Goal: Task Accomplishment & Management: Use online tool/utility

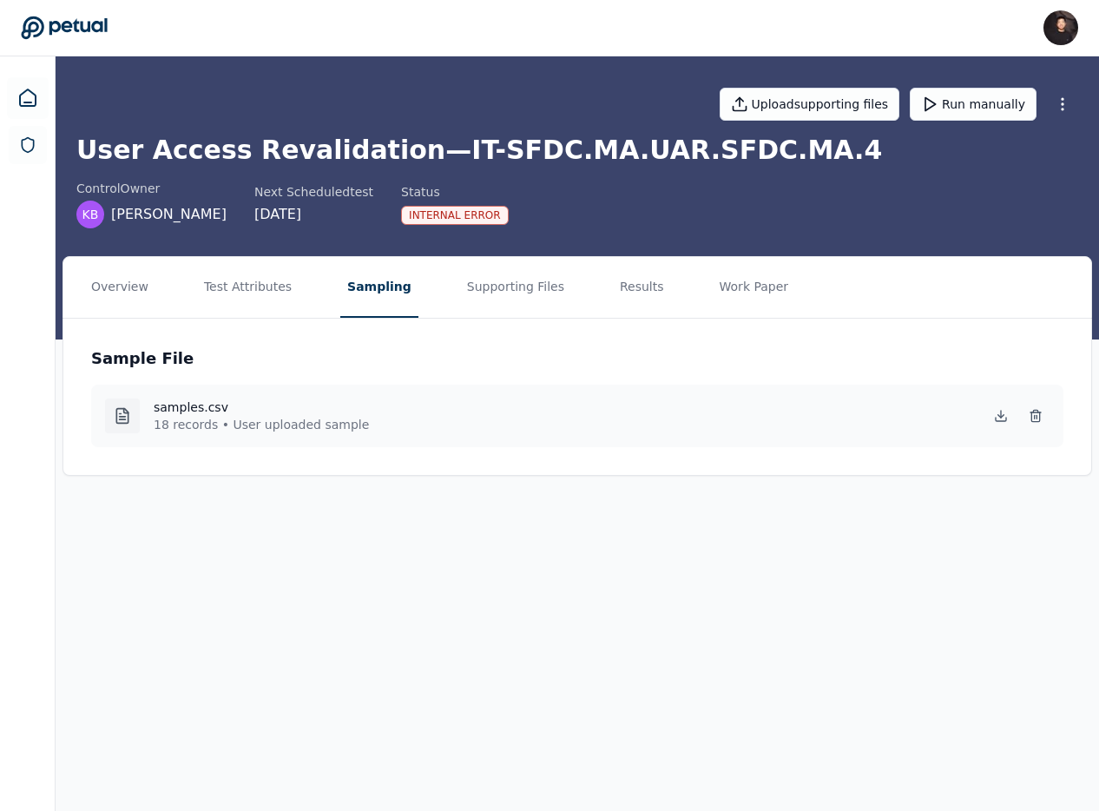
click at [939, 584] on main "Upload supporting files Run manually User Access Revalidation — IT-SFDC.MA.UAR.…" at bounding box center [577, 433] width 1043 height 754
click at [620, 297] on button "Results" at bounding box center [642, 287] width 58 height 61
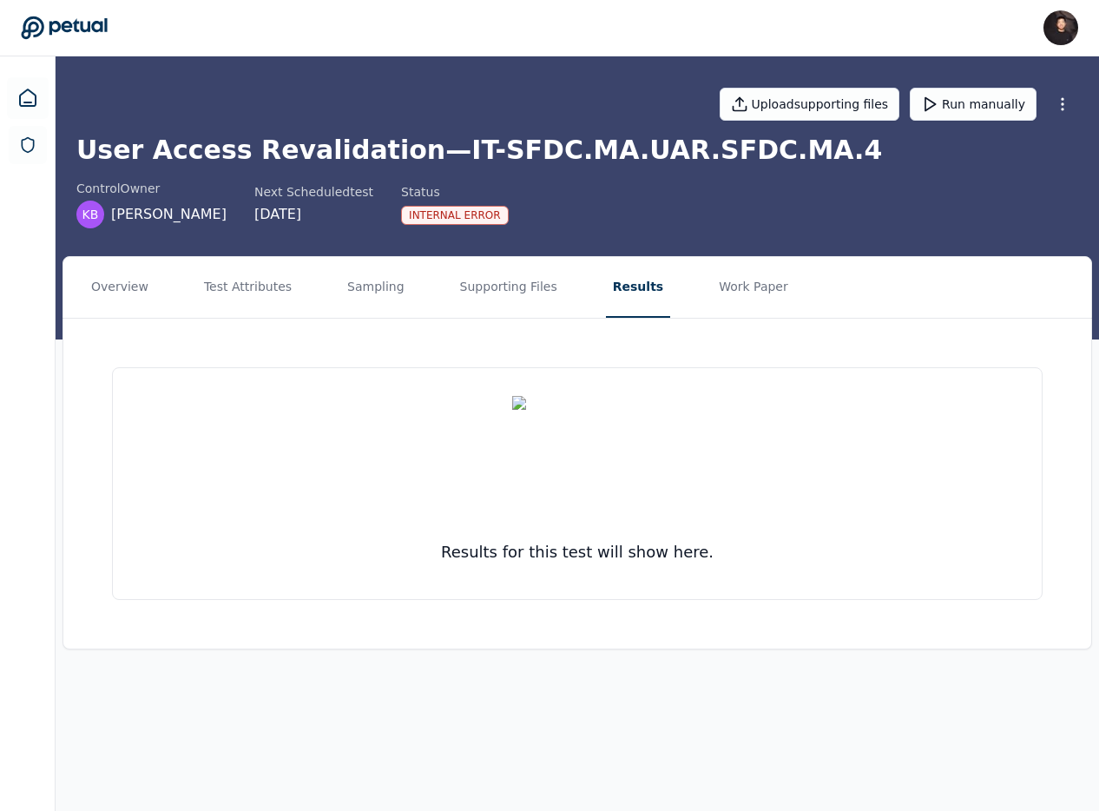
click at [885, 191] on div "control Owner KB Kristan Brackney Next Scheduled test 9/29/2025 Status Internal…" at bounding box center [577, 204] width 1002 height 49
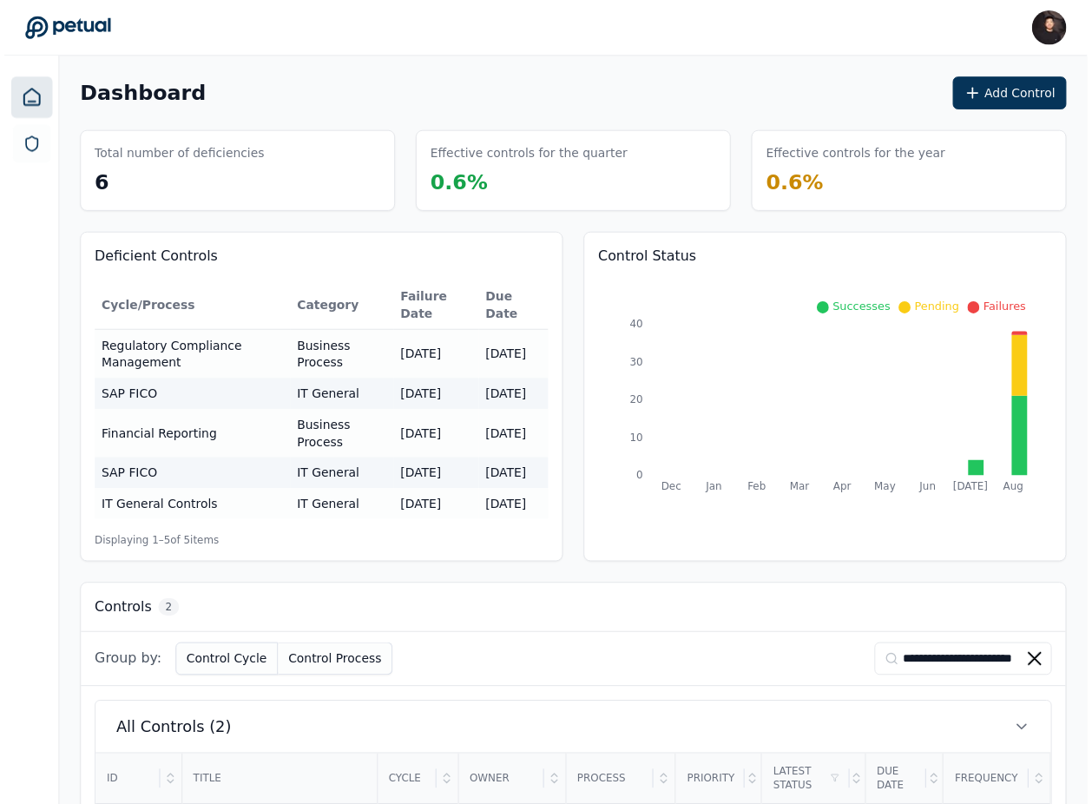
scroll to position [214, 0]
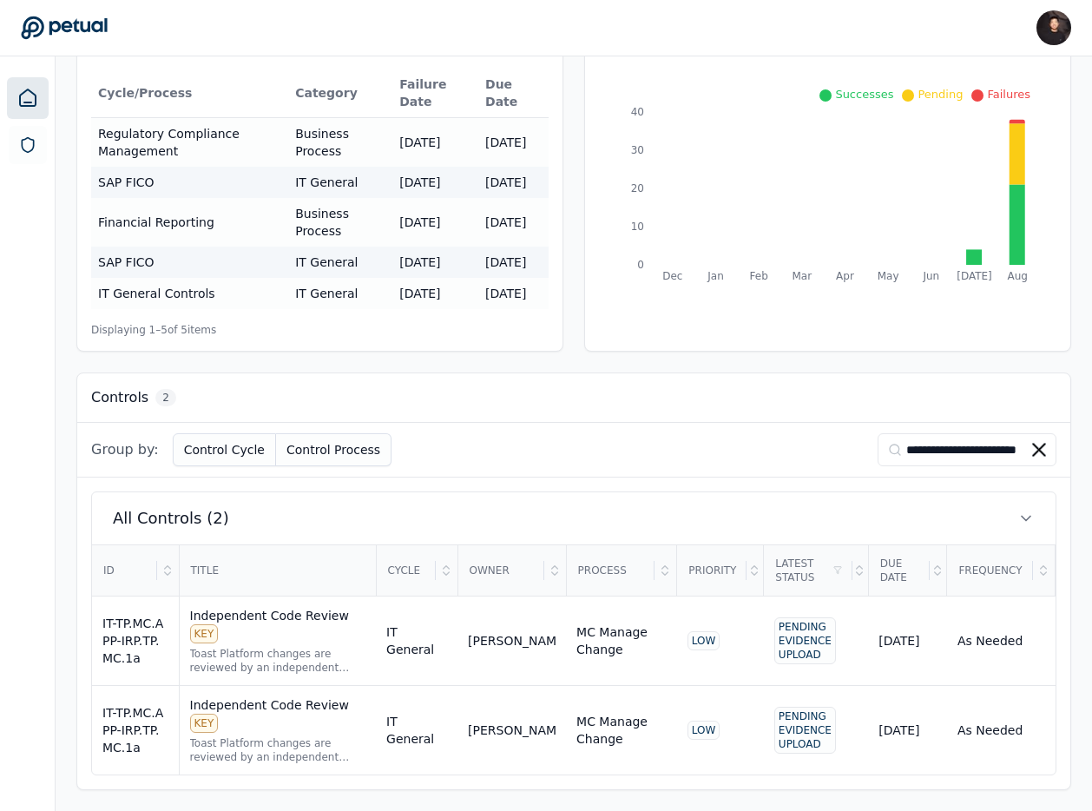
click at [1037, 445] on icon at bounding box center [1039, 450] width 14 height 14
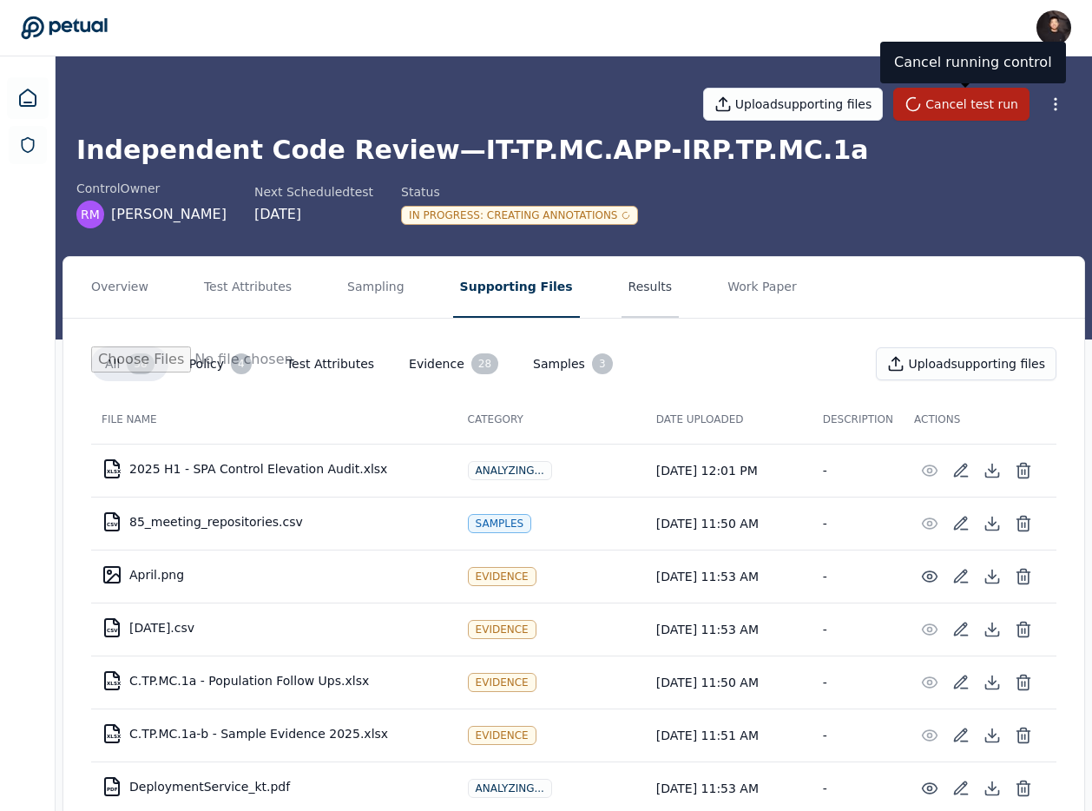
click at [635, 288] on button "Results" at bounding box center [651, 287] width 58 height 61
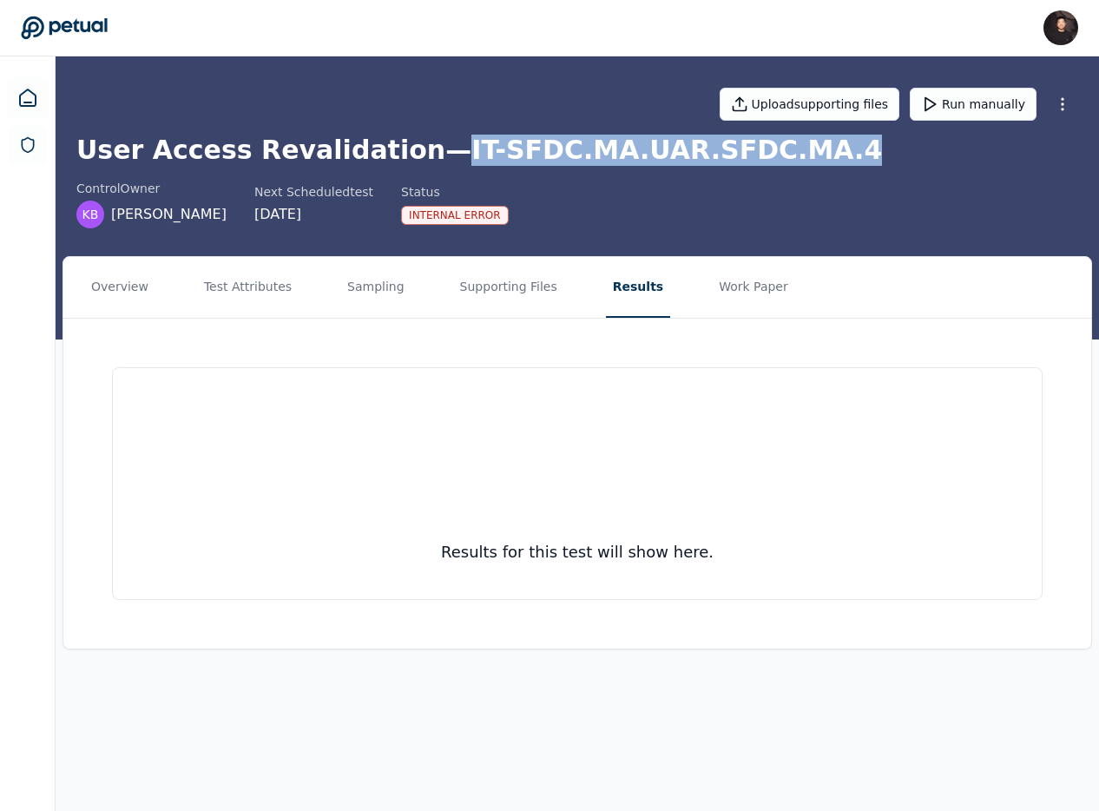
drag, startPoint x: 418, startPoint y: 149, endPoint x: 908, endPoint y: 149, distance: 489.6
click at [908, 149] on h1 "User Access Revalidation — IT-SFDC.MA.UAR.SFDC.MA.4" at bounding box center [577, 150] width 1002 height 31
copy h1 "IT-SFDC.MA.UAR.SFDC.MA.4"
click at [358, 298] on button "Sampling" at bounding box center [375, 287] width 71 height 61
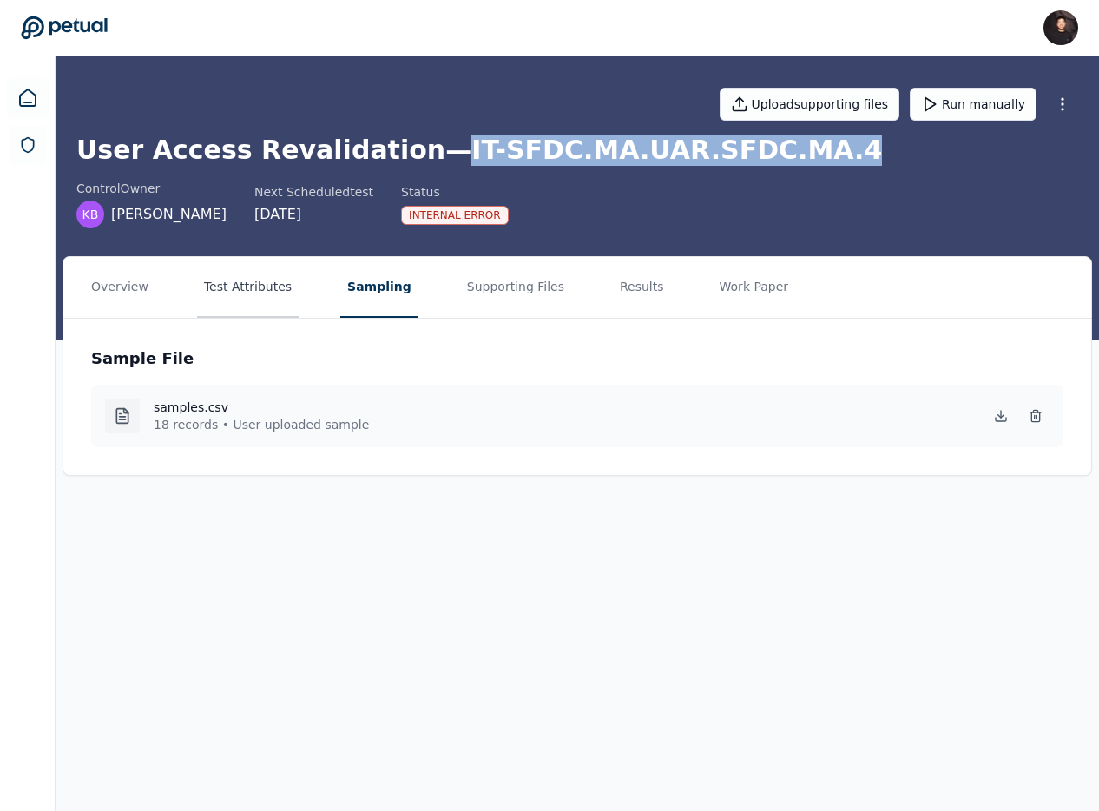
click at [279, 289] on button "Test Attributes" at bounding box center [248, 287] width 102 height 61
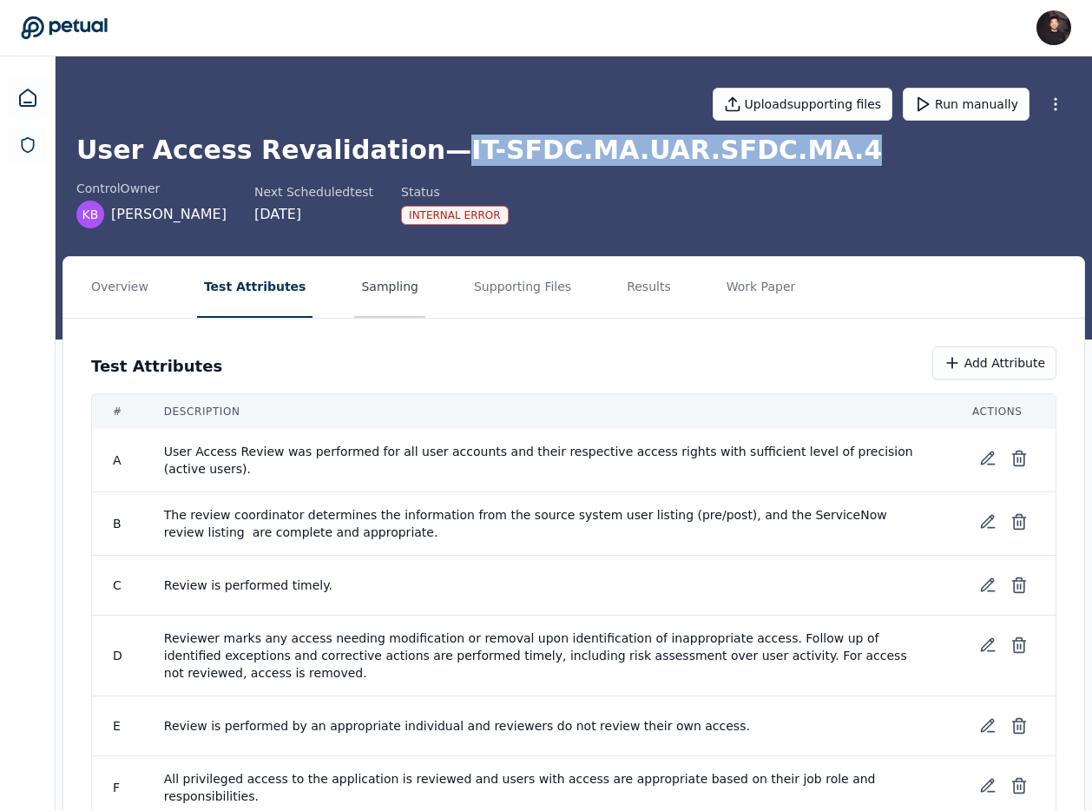
click at [354, 286] on button "Sampling" at bounding box center [389, 287] width 71 height 61
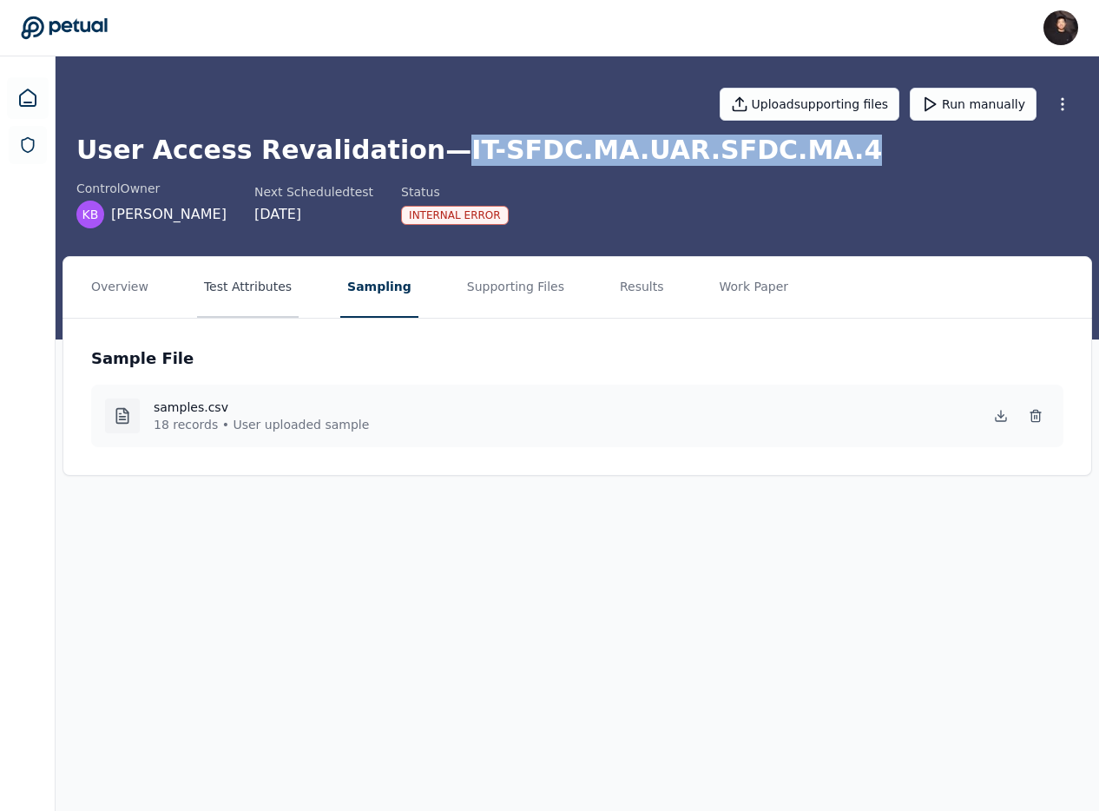
click at [271, 286] on button "Test Attributes" at bounding box center [248, 287] width 102 height 61
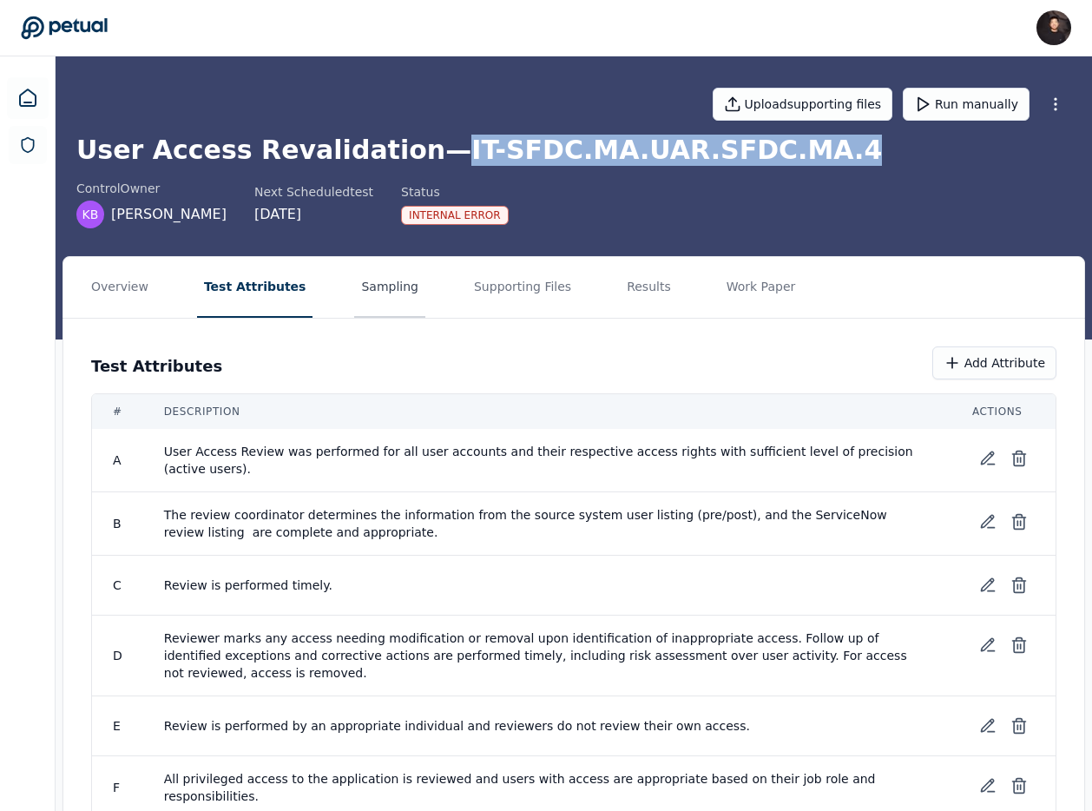
scroll to position [62, 0]
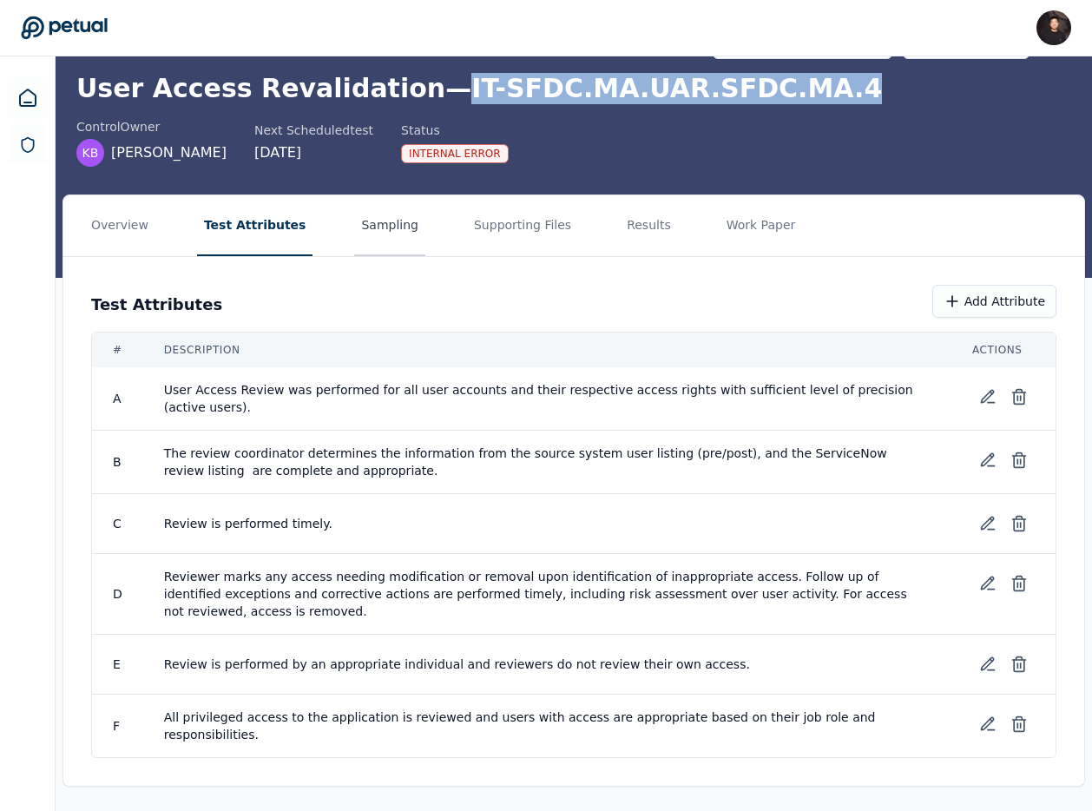
click at [381, 236] on button "Sampling" at bounding box center [389, 225] width 71 height 61
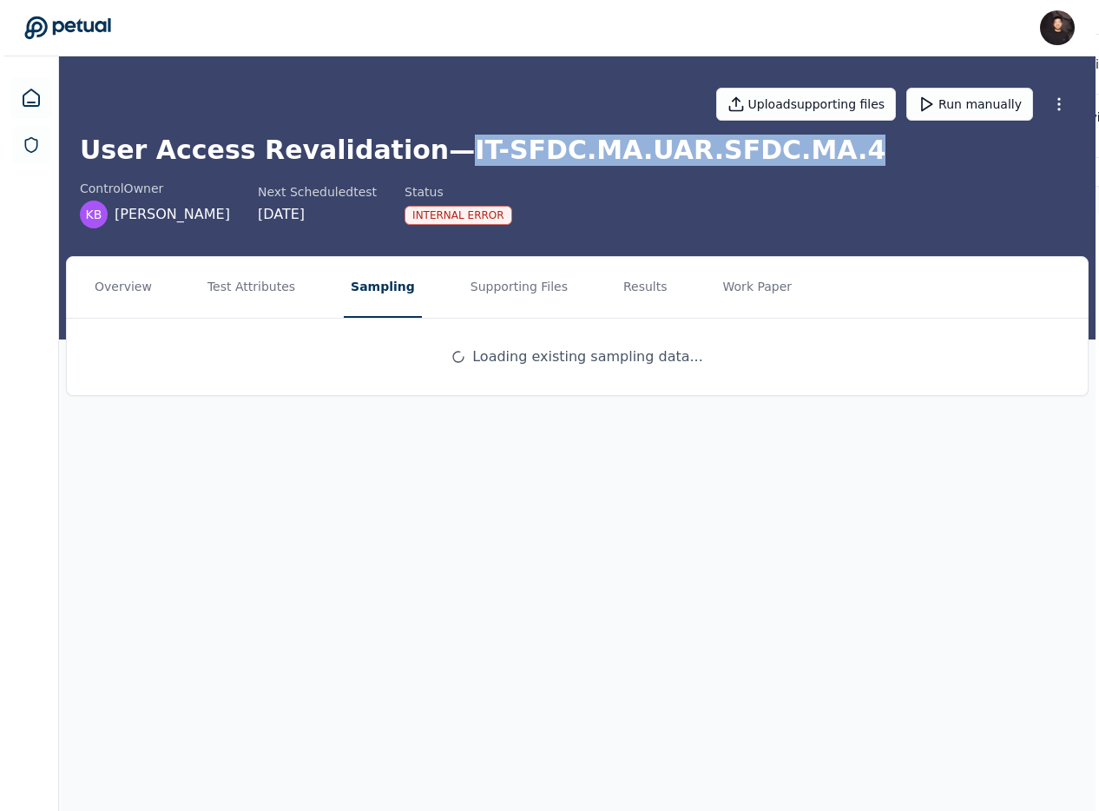
scroll to position [0, 0]
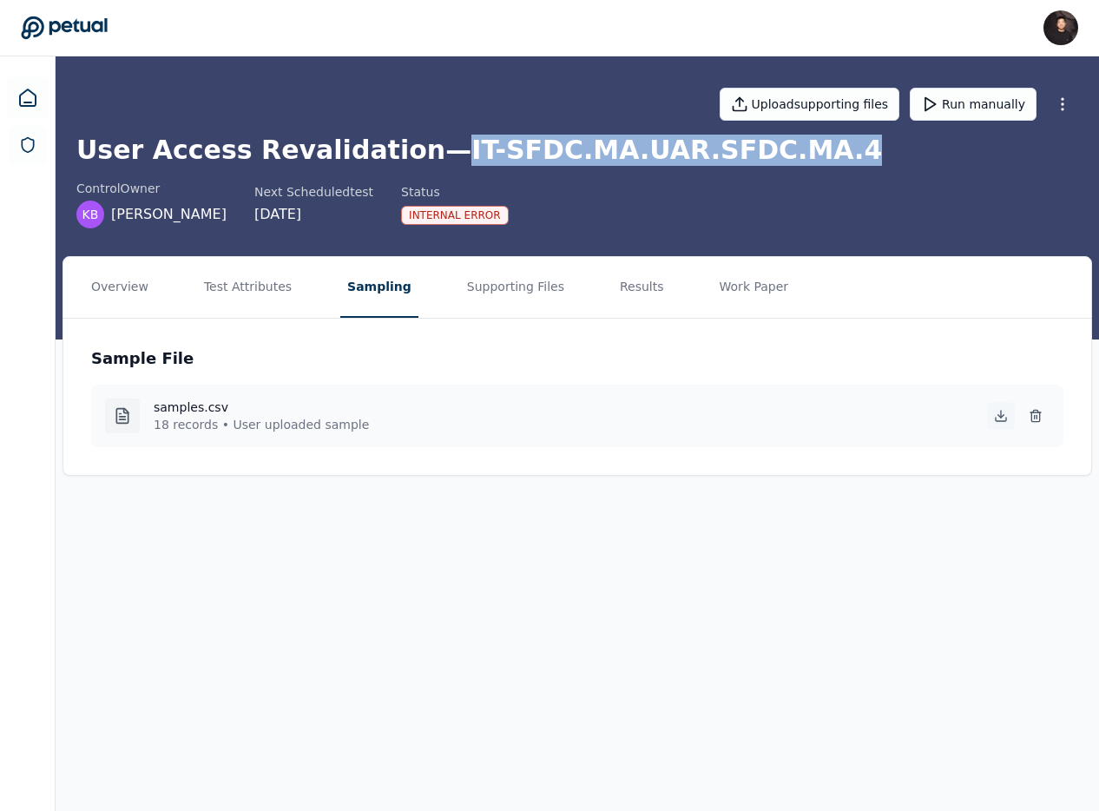
click at [995, 416] on icon at bounding box center [1001, 416] width 14 height 14
click at [996, 412] on icon at bounding box center [1001, 416] width 14 height 14
click at [1035, 415] on icon at bounding box center [1036, 416] width 14 height 14
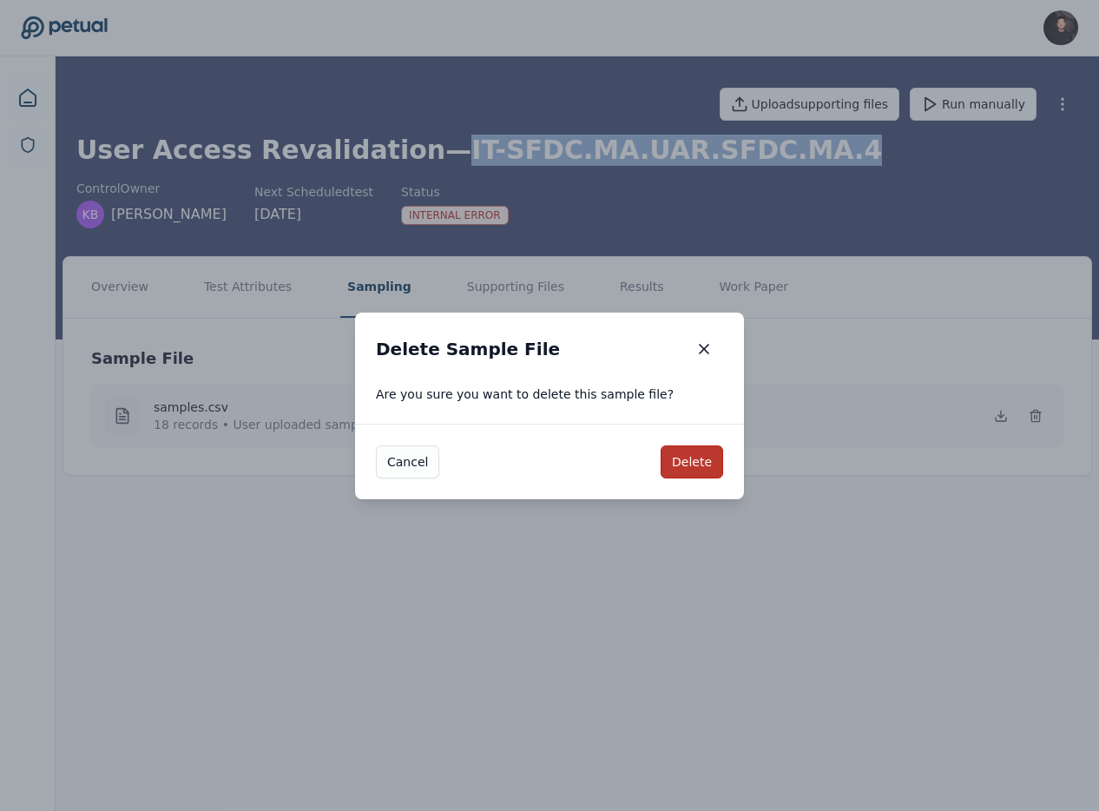
click at [701, 458] on button "Delete" at bounding box center [692, 461] width 63 height 33
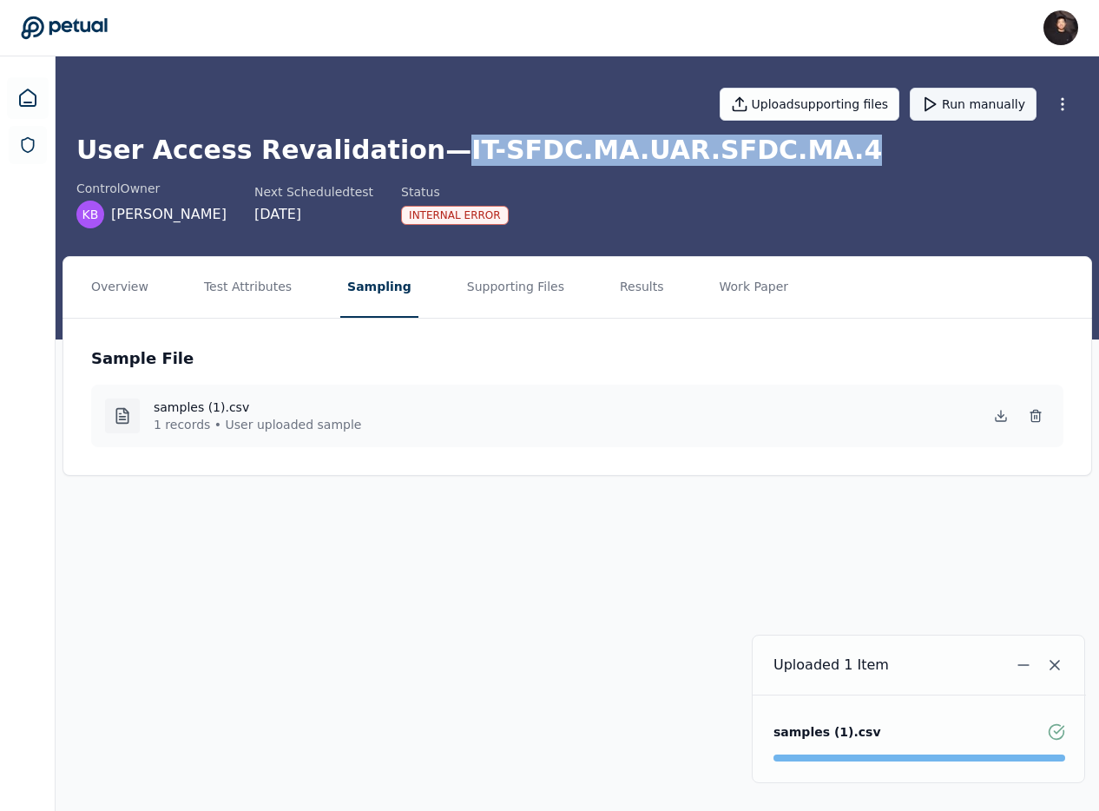
click at [955, 108] on button "Run manually" at bounding box center [973, 104] width 127 height 33
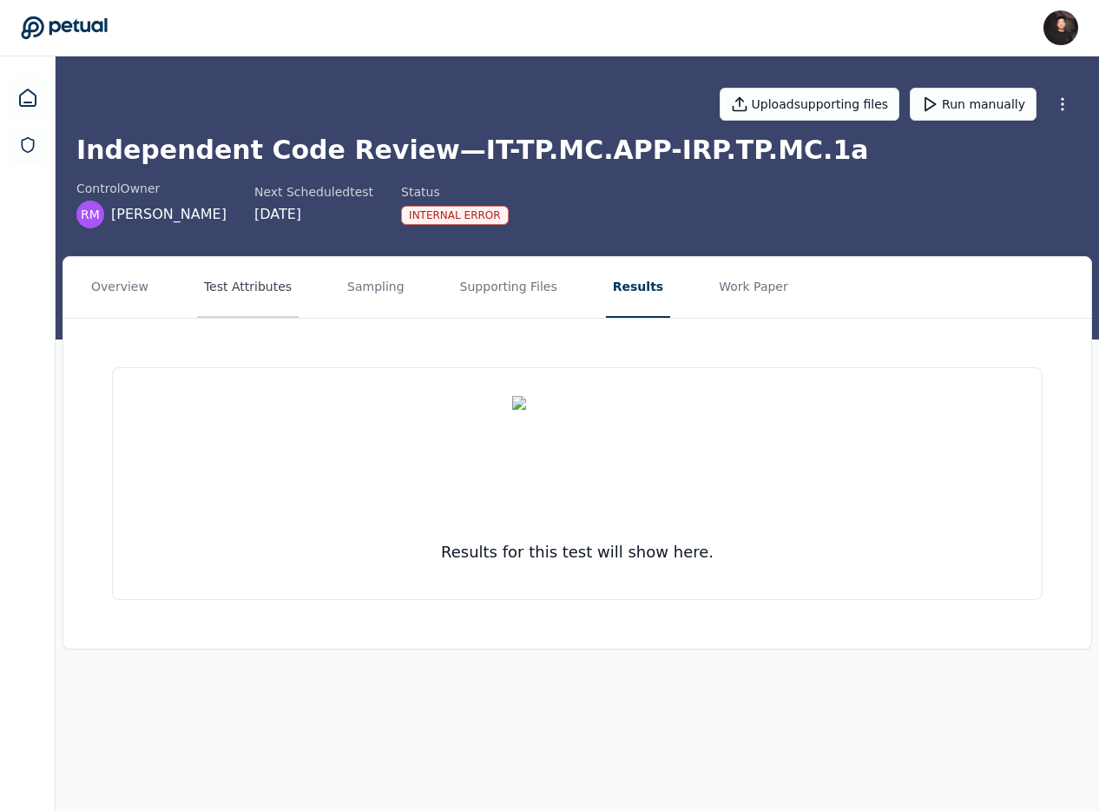
click at [247, 300] on button "Test Attributes" at bounding box center [248, 287] width 102 height 61
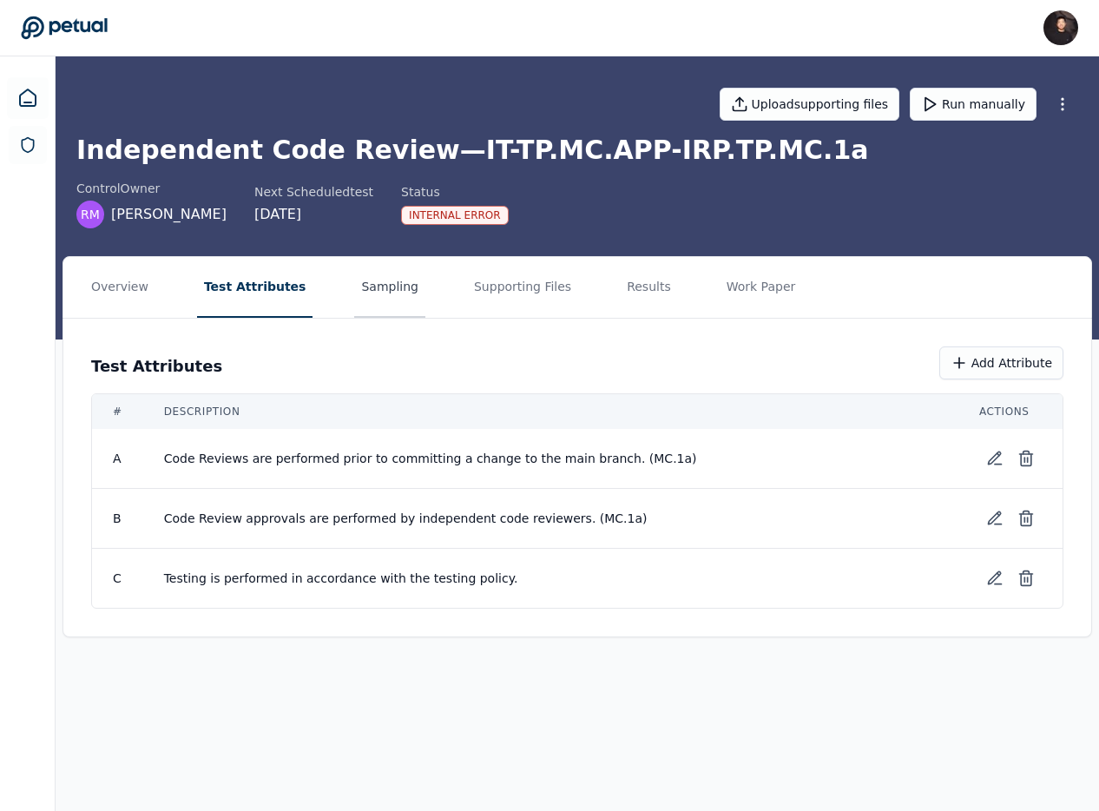
click at [359, 288] on button "Sampling" at bounding box center [389, 287] width 71 height 61
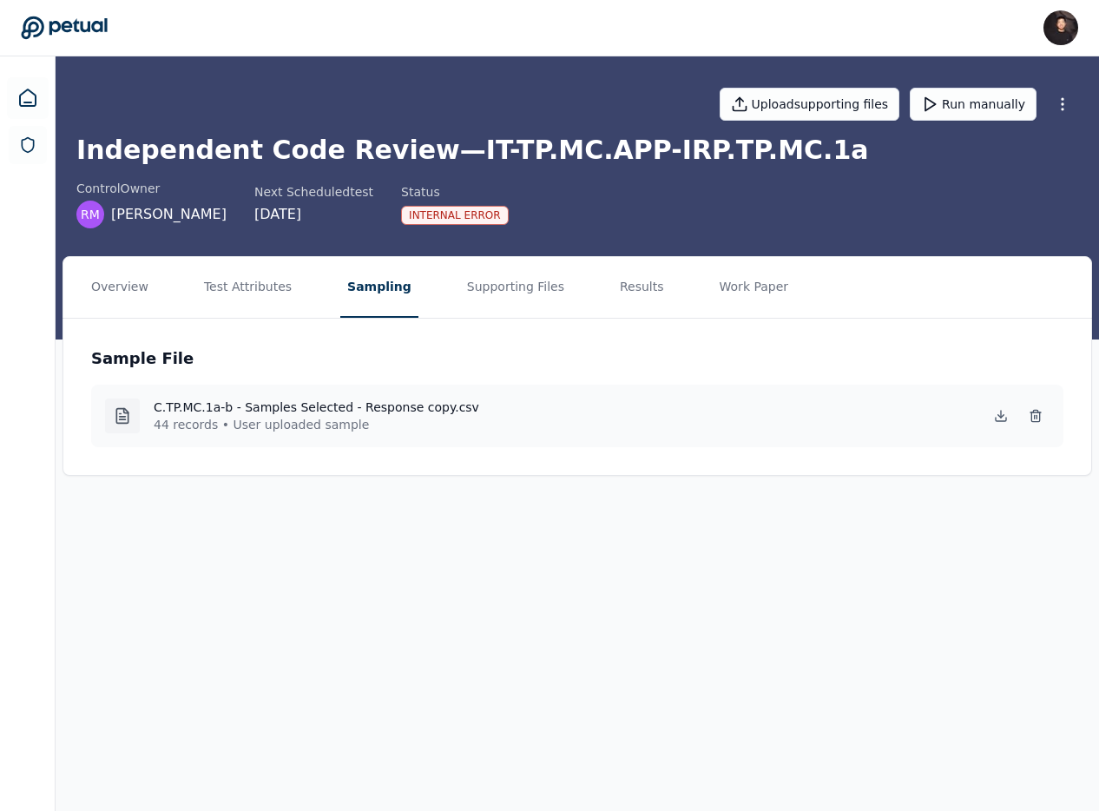
click at [584, 148] on h1 "Independent Code Review — IT-TP.MC.APP-IRP.TP.MC.1a" at bounding box center [577, 150] width 1002 height 31
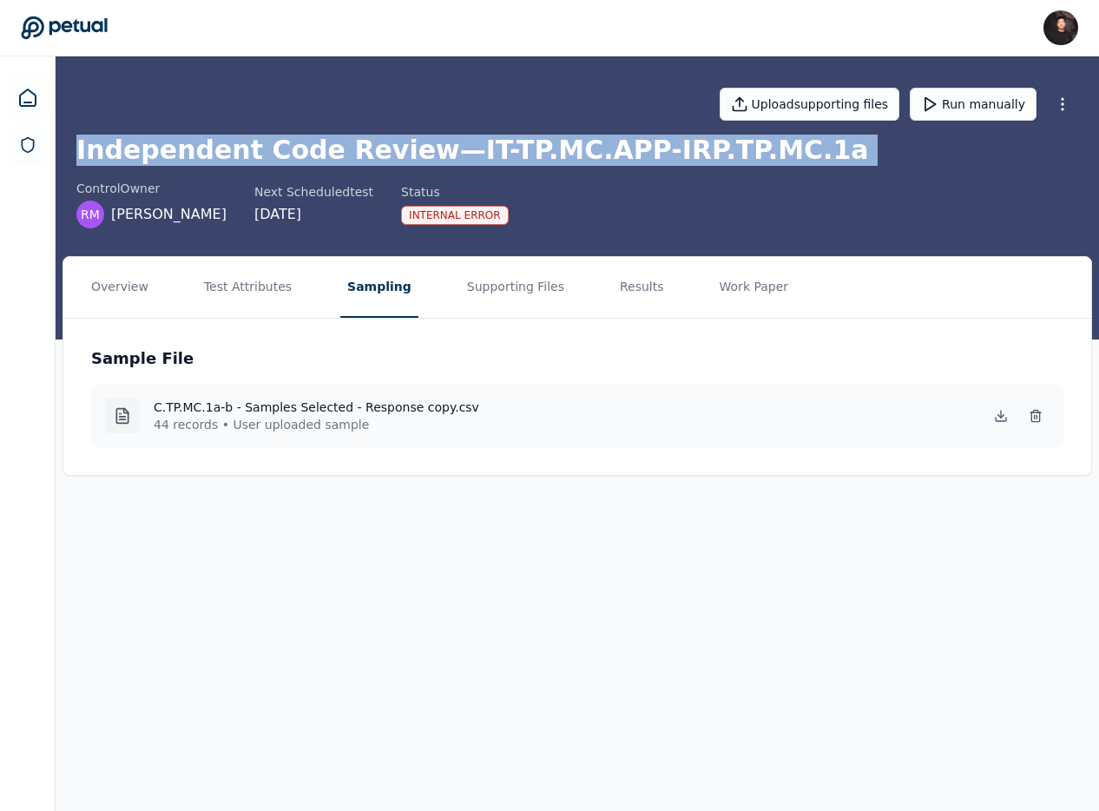
click at [584, 148] on h1 "Independent Code Review — IT-TP.MC.APP-IRP.TP.MC.1a" at bounding box center [577, 150] width 1002 height 31
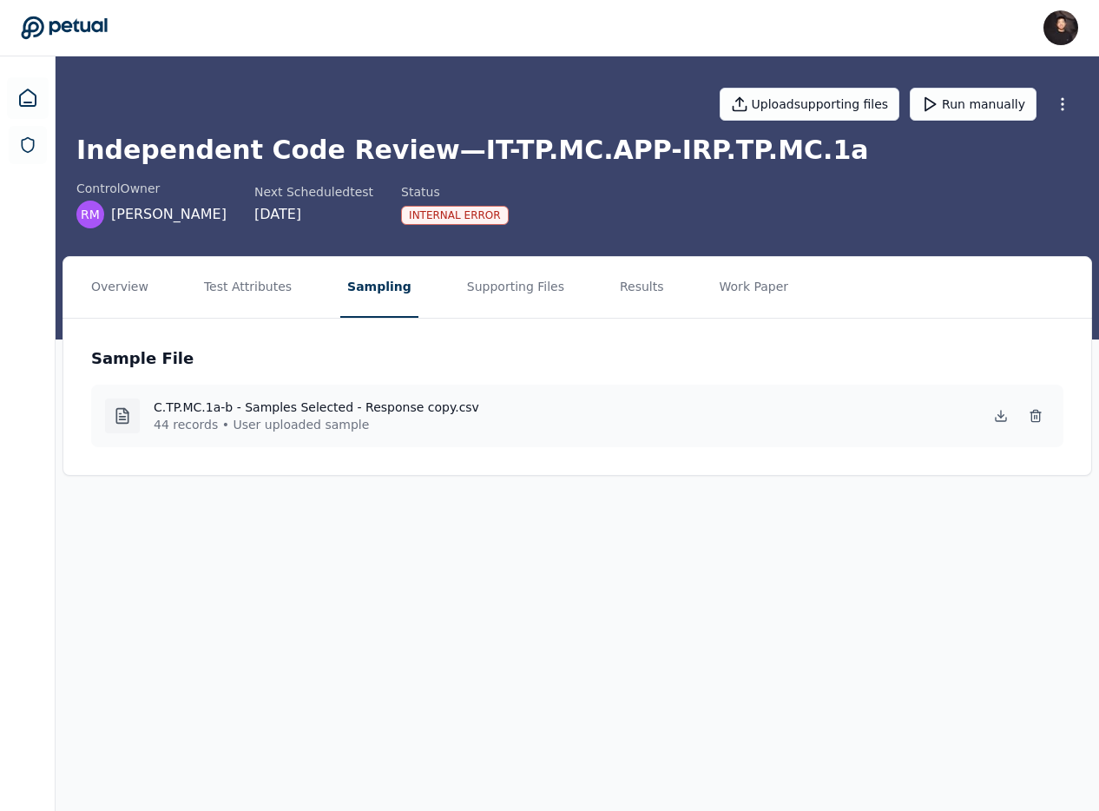
click at [578, 148] on h1 "Independent Code Review — IT-TP.MC.APP-IRP.TP.MC.1a" at bounding box center [577, 150] width 1002 height 31
drag, startPoint x: 424, startPoint y: 149, endPoint x: 950, endPoint y: 145, distance: 526.1
click at [950, 145] on h1 "Independent Code Review — IT-TP.MC.APP-IRP.TP.MC.1a" at bounding box center [577, 150] width 1002 height 31
copy h1 "IT-TP.MC.APP-IRP.TP.MC.1a"
click at [231, 293] on button "Test Attributes" at bounding box center [248, 287] width 102 height 61
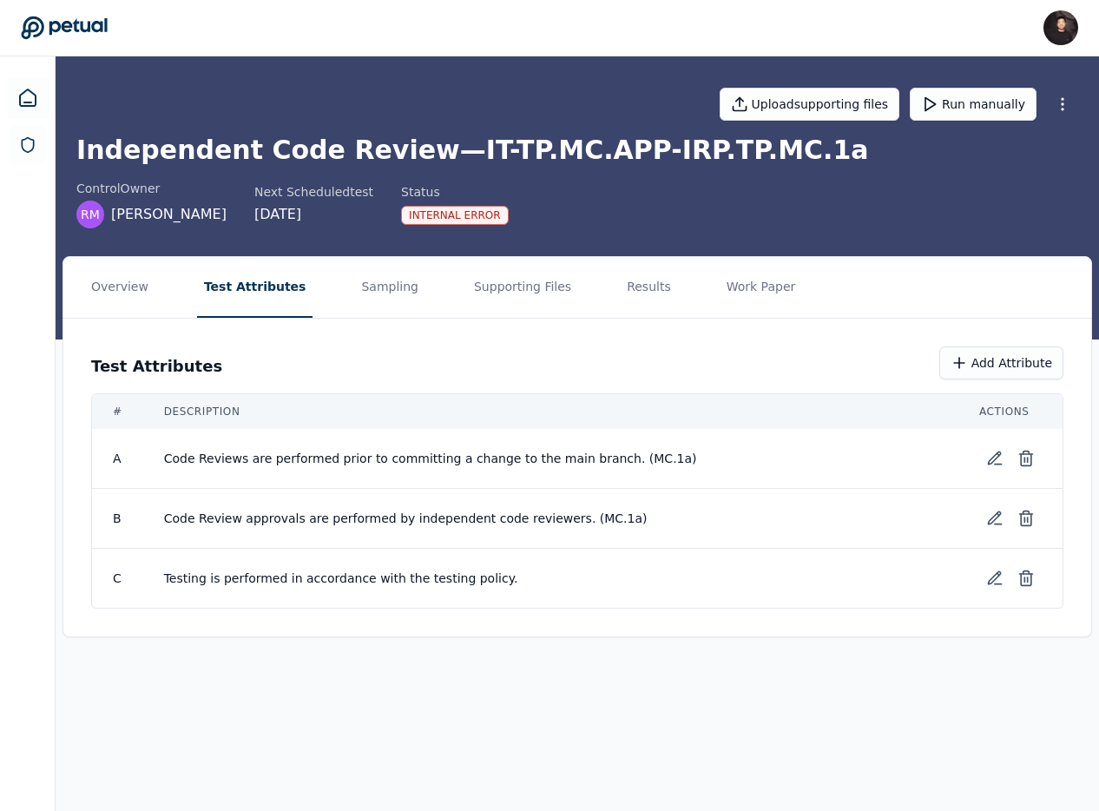
drag, startPoint x: 359, startPoint y: 286, endPoint x: 455, endPoint y: 332, distance: 106.8
click at [455, 332] on div "Overview Test Attributes Sampling Supporting Files Results Work Paper Test Attr…" at bounding box center [577, 460] width 1043 height 409
click at [377, 300] on button "Sampling" at bounding box center [389, 287] width 71 height 61
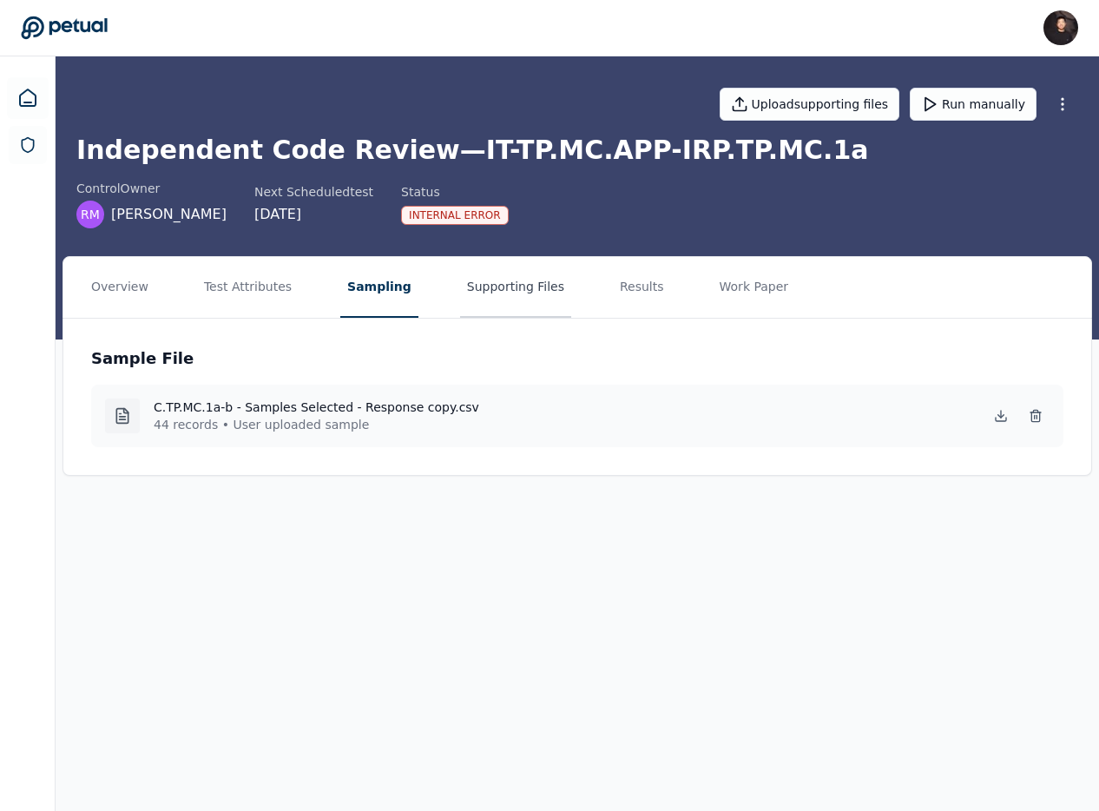
click at [468, 300] on button "Supporting Files" at bounding box center [515, 287] width 111 height 61
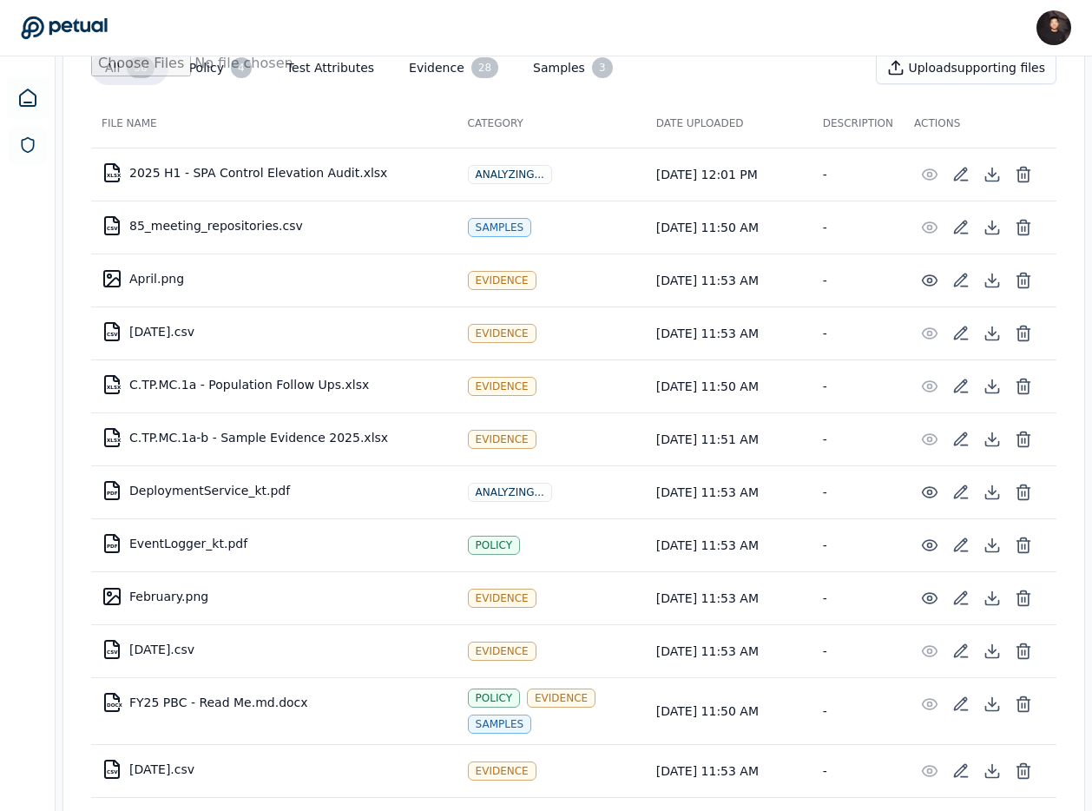
scroll to position [286, 0]
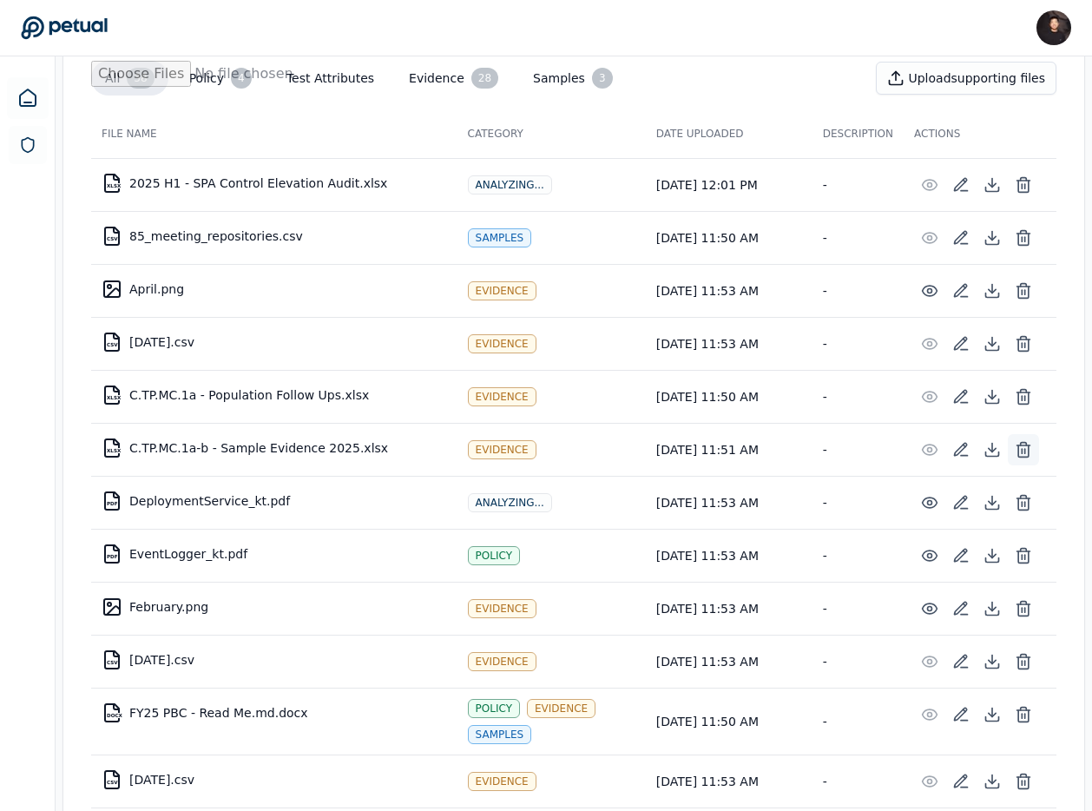
click at [1022, 454] on icon at bounding box center [1023, 449] width 17 height 17
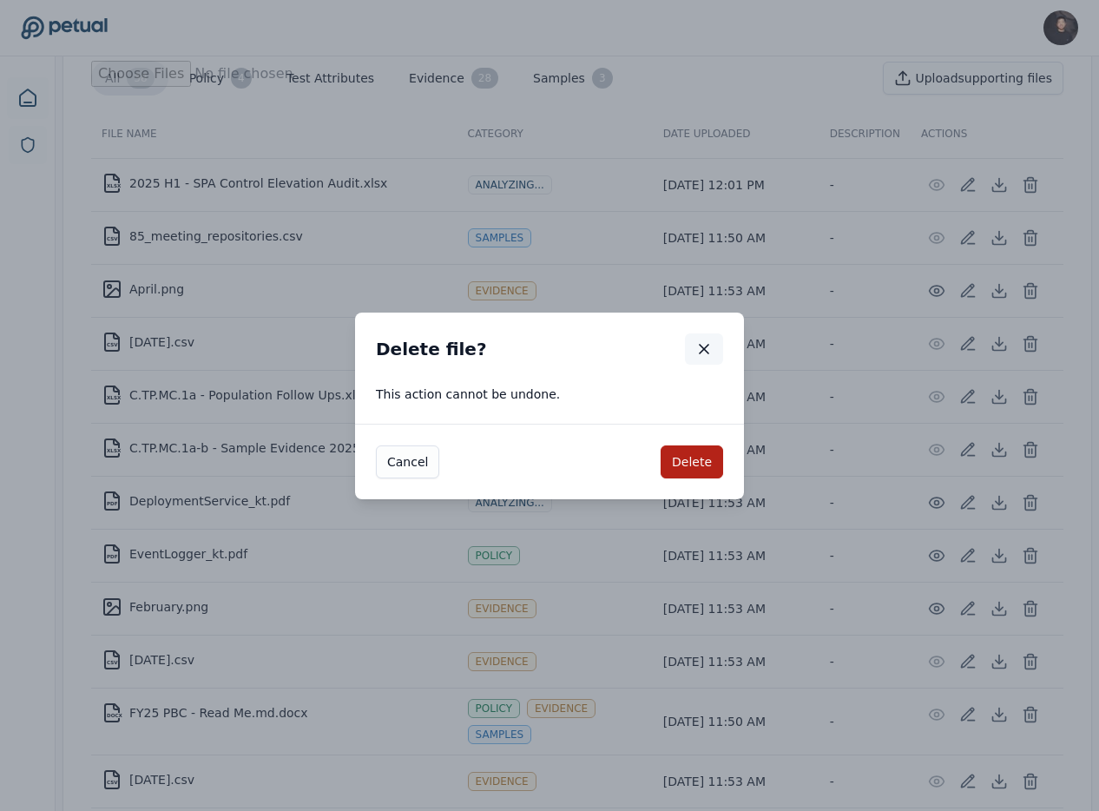
click at [703, 344] on icon "button" at bounding box center [703, 348] width 17 height 17
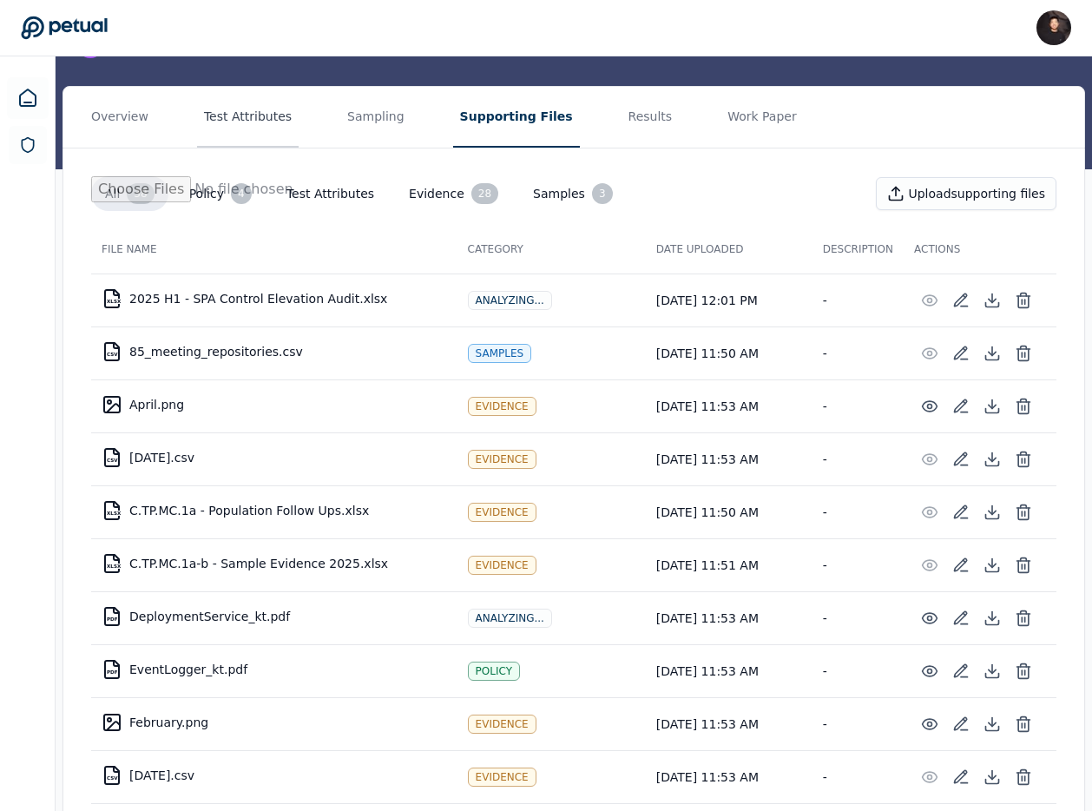
scroll to position [158, 0]
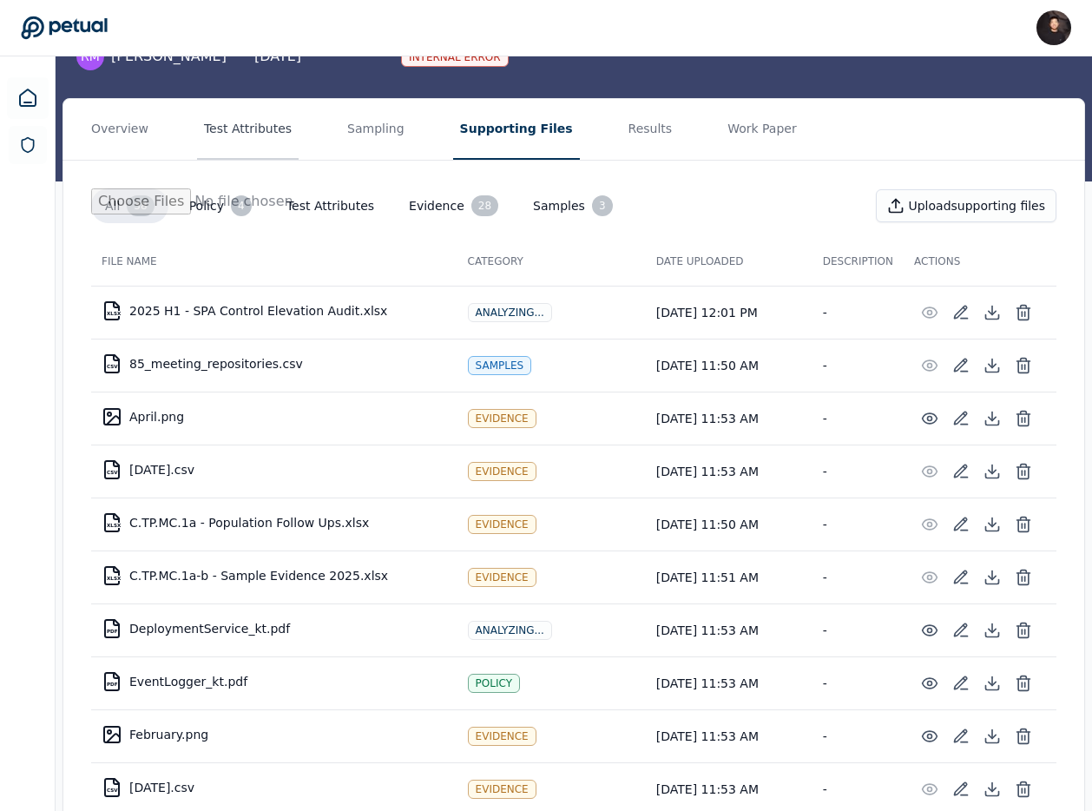
click at [236, 140] on button "Test Attributes" at bounding box center [248, 129] width 102 height 61
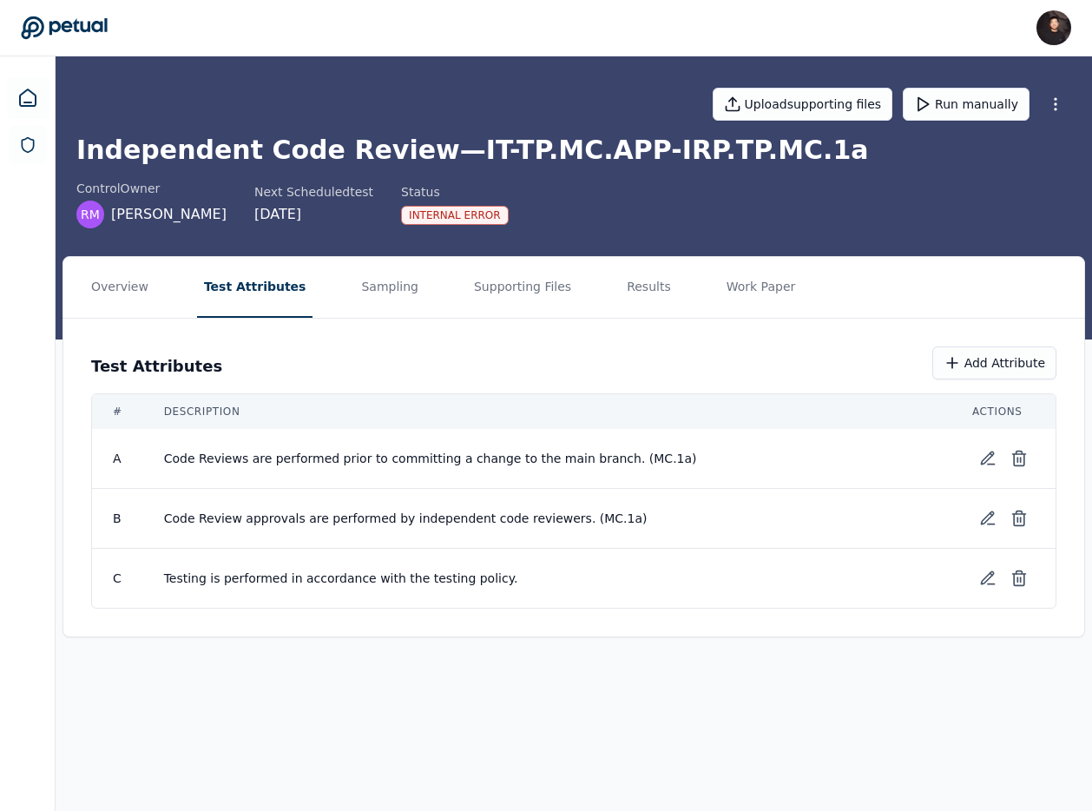
scroll to position [0, 0]
click at [382, 274] on button "Sampling" at bounding box center [389, 287] width 71 height 61
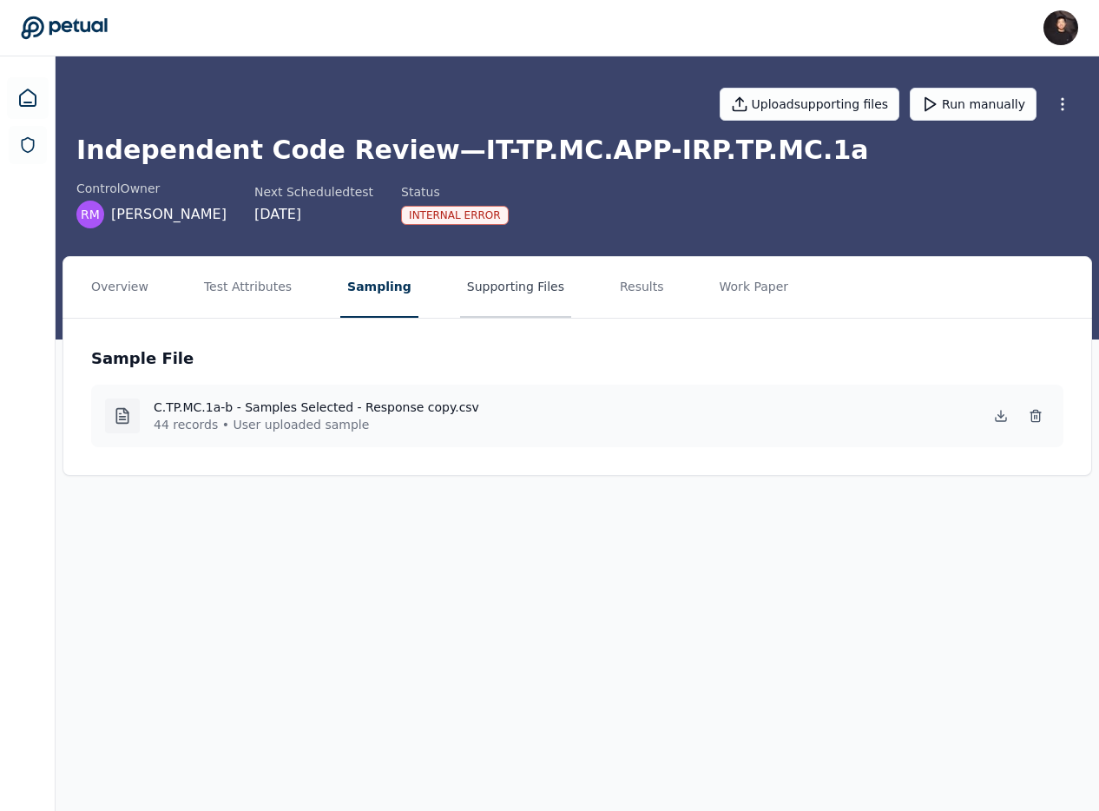
click at [483, 293] on button "Supporting Files" at bounding box center [515, 287] width 111 height 61
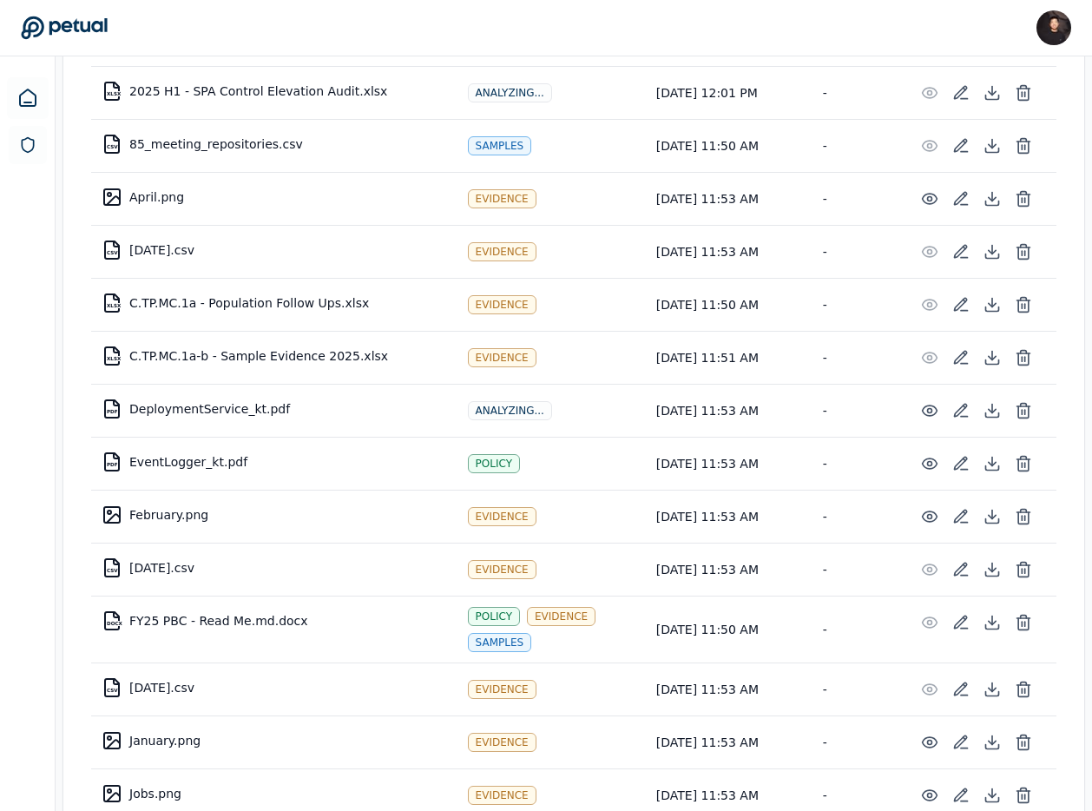
scroll to position [254, 0]
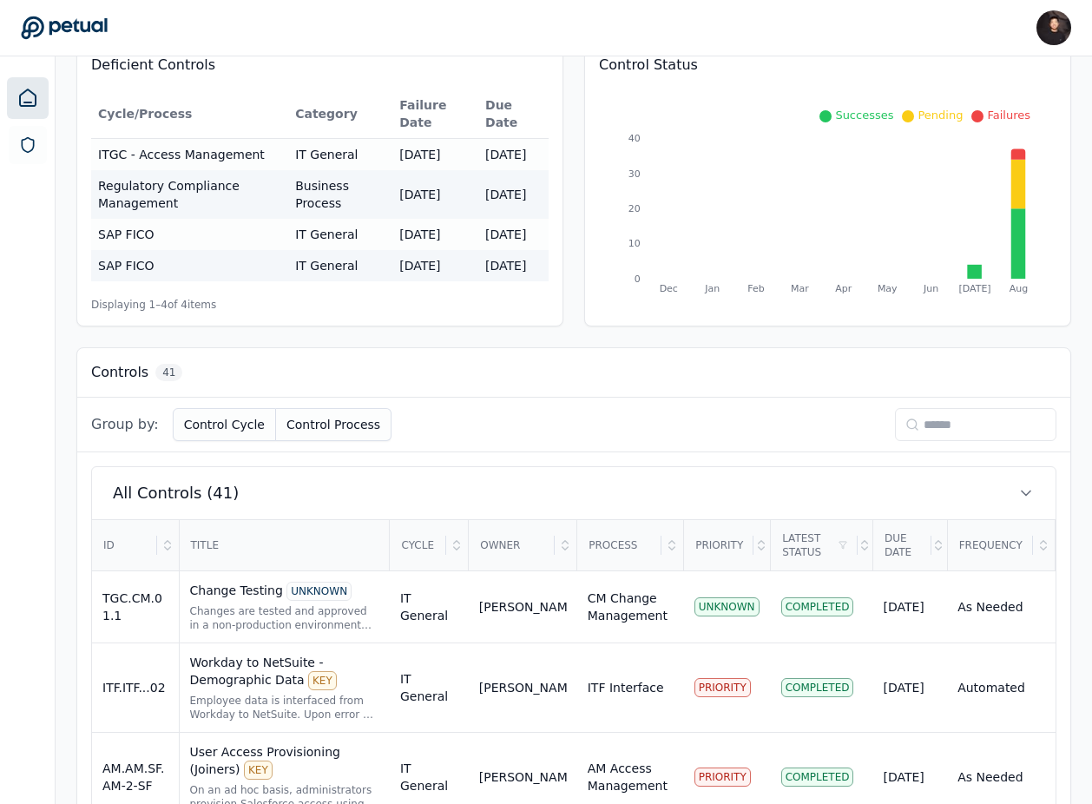
scroll to position [293, 0]
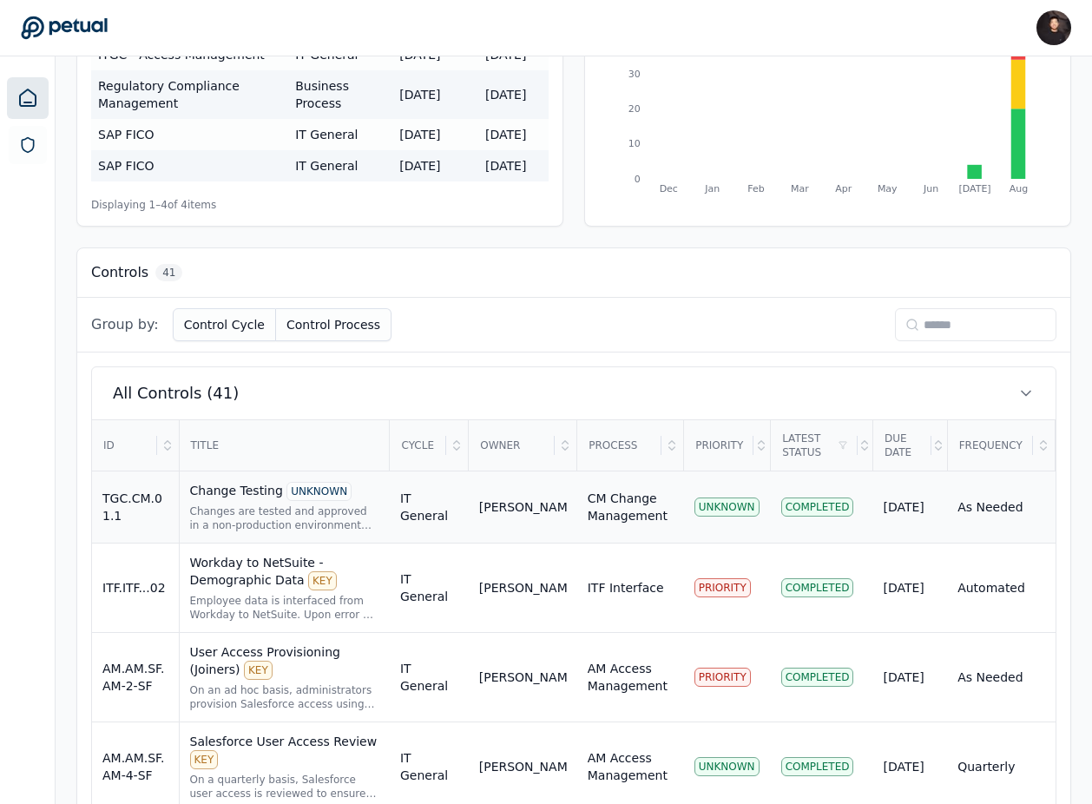
click at [674, 519] on div "CM Change Management" at bounding box center [631, 507] width 86 height 35
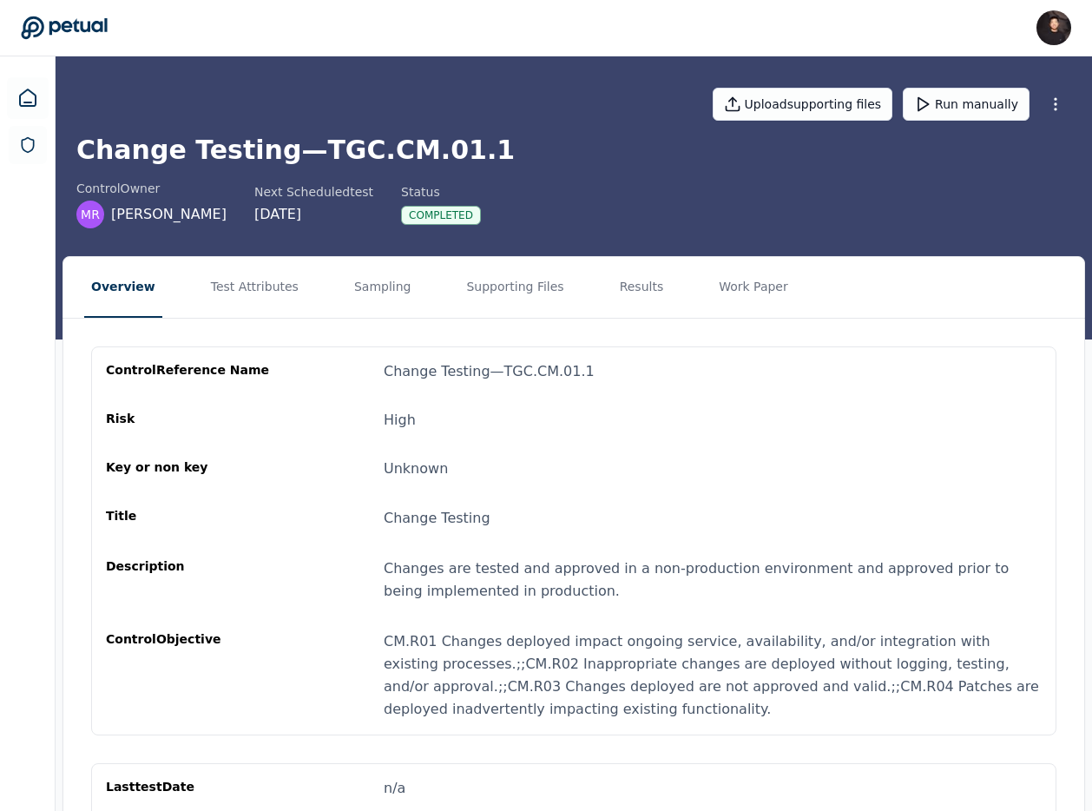
click at [627, 229] on div "Upload supporting files Run manually Change Testing — TGC.CM.01.1 control Owner…" at bounding box center [574, 197] width 1037 height 283
click at [627, 270] on button "Results" at bounding box center [642, 287] width 58 height 61
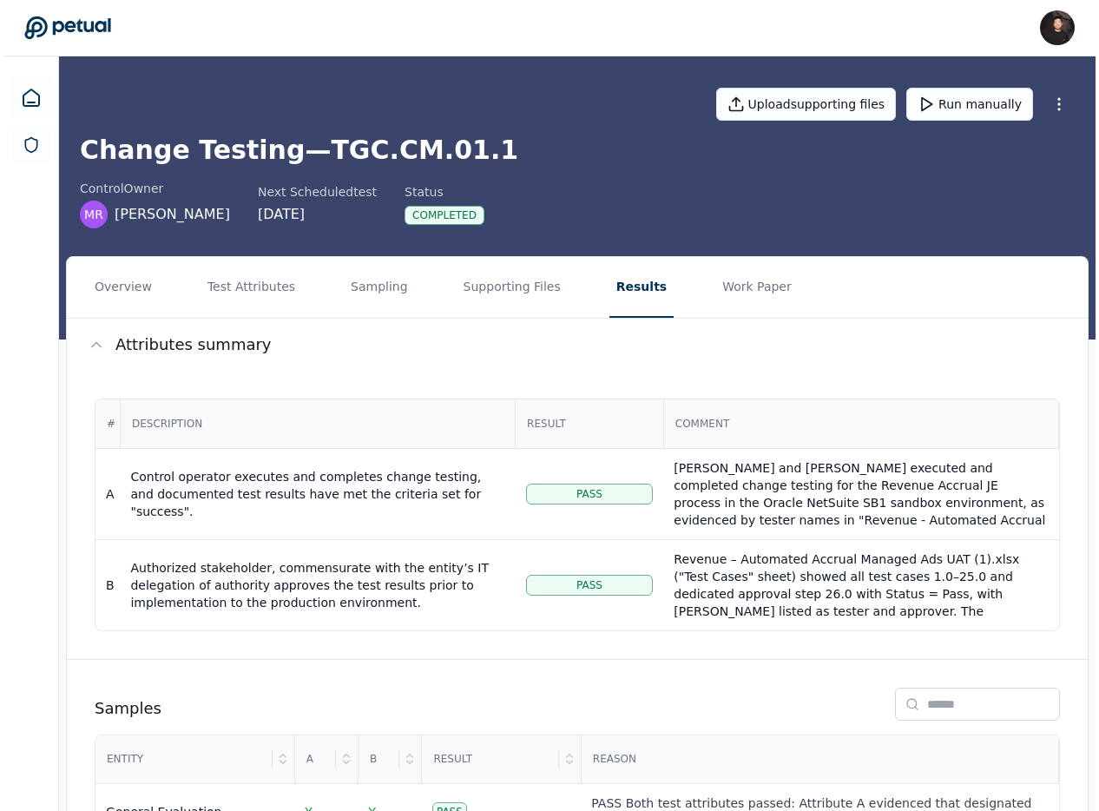
scroll to position [86, 0]
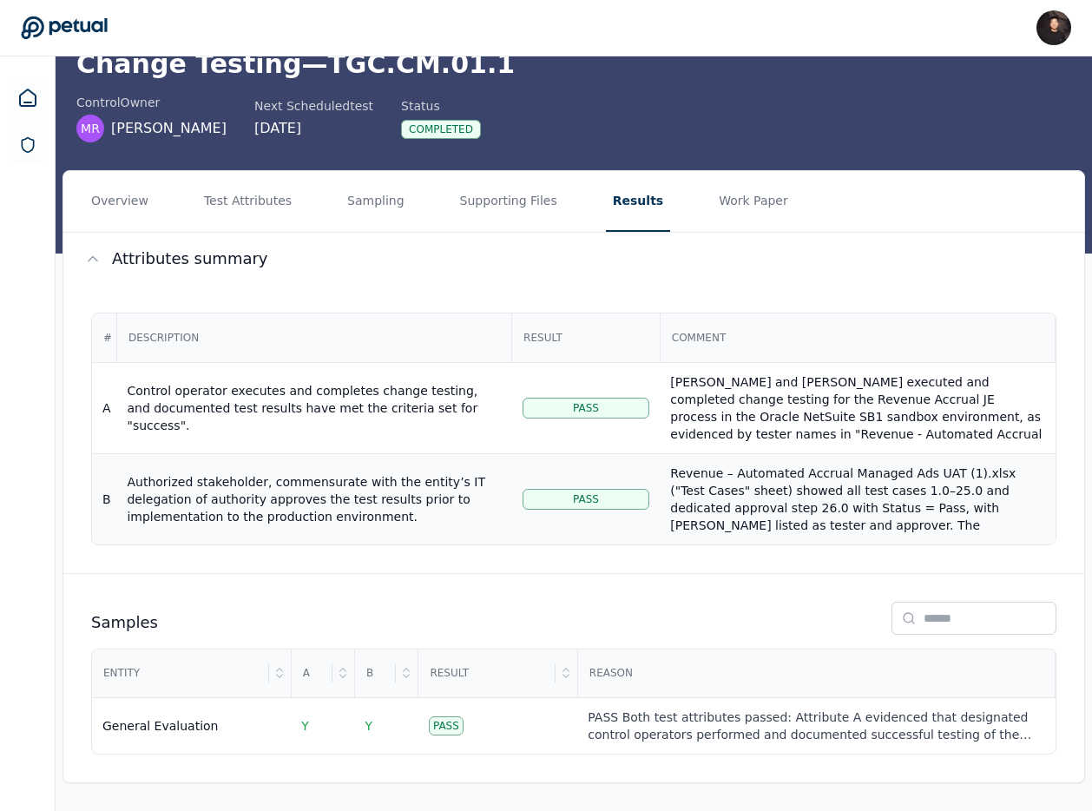
click at [405, 493] on div "Authorized stakeholder, commensurate with the entity’s IT delegation of authori…" at bounding box center [314, 499] width 374 height 52
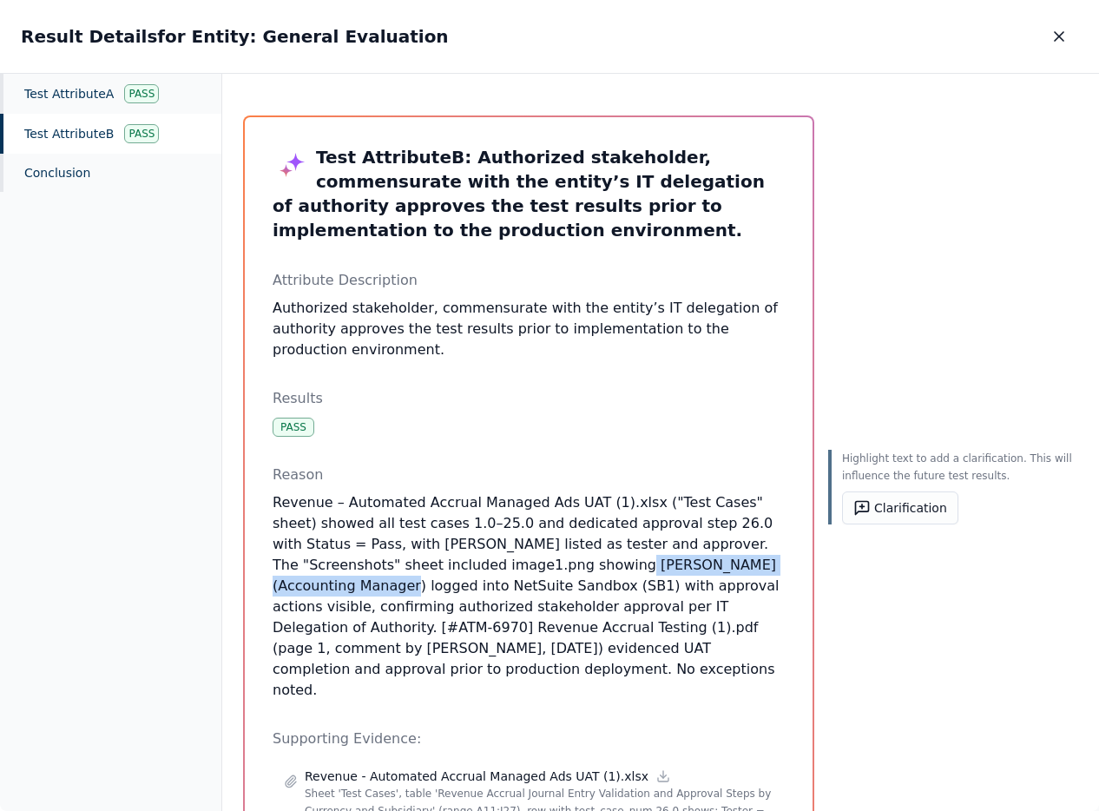
drag, startPoint x: 490, startPoint y: 570, endPoint x: 718, endPoint y: 576, distance: 228.4
click at [718, 575] on p "Revenue – Automated Accrual Managed Ads UAT (1).xlsx ("Test Cases" sheet) showe…" at bounding box center [529, 596] width 512 height 208
